Goal: Navigation & Orientation: Find specific page/section

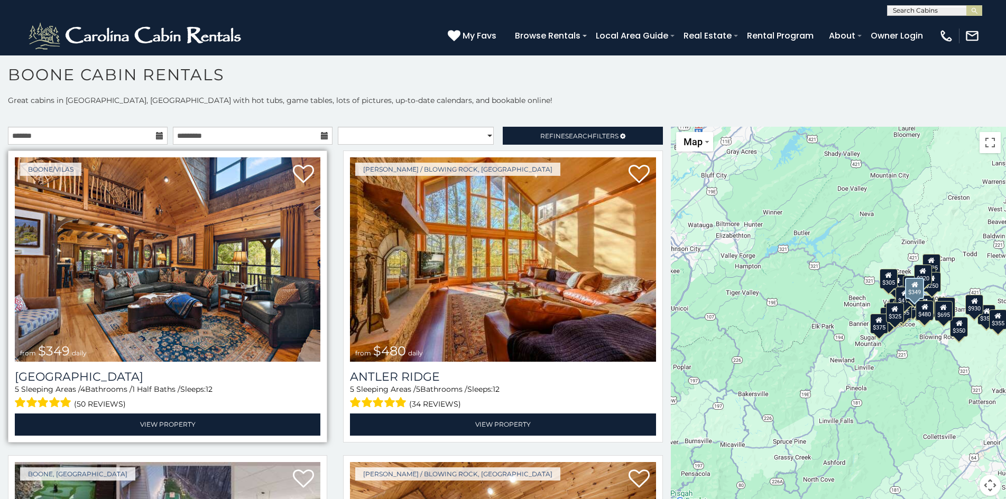
scroll to position [10, 0]
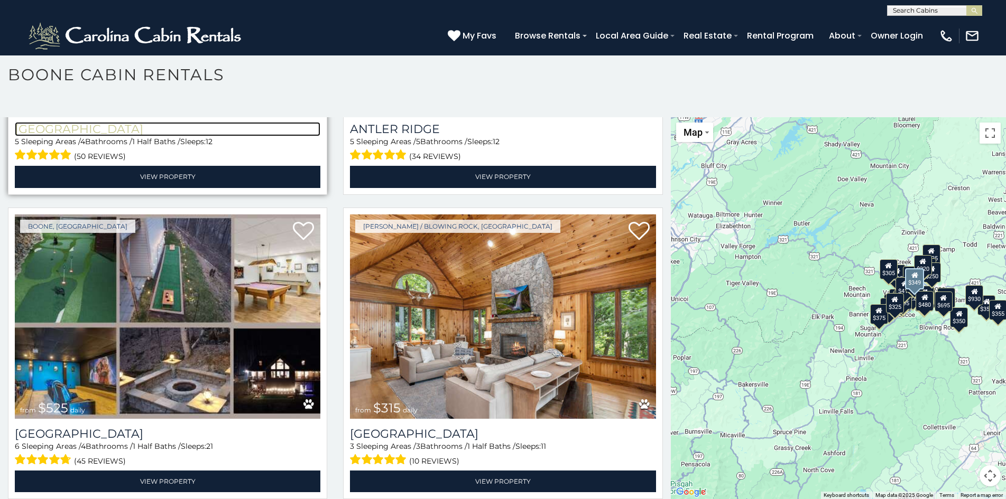
click at [47, 122] on h3 "Diamond Creek Lodge" at bounding box center [167, 129] width 305 height 14
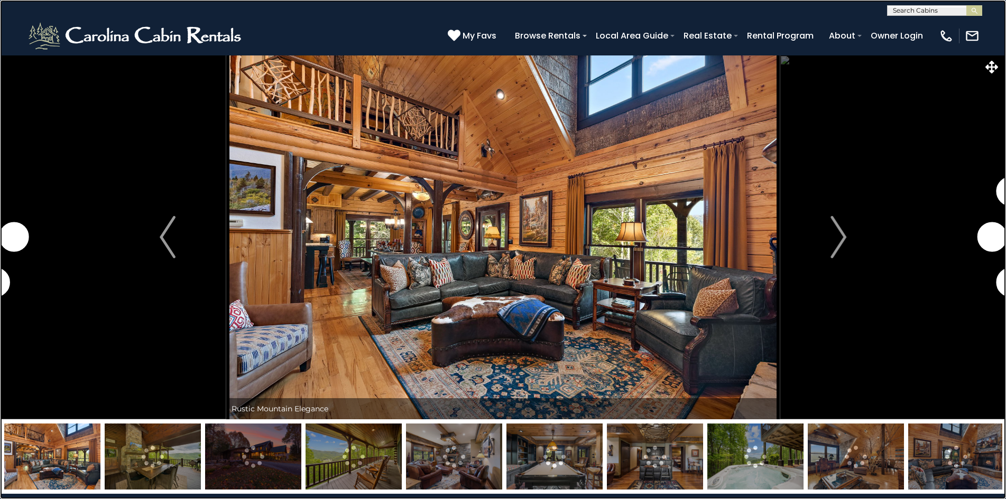
click at [96, 49] on link at bounding box center [503, 249] width 1006 height 499
